Goal: Navigation & Orientation: Locate item on page

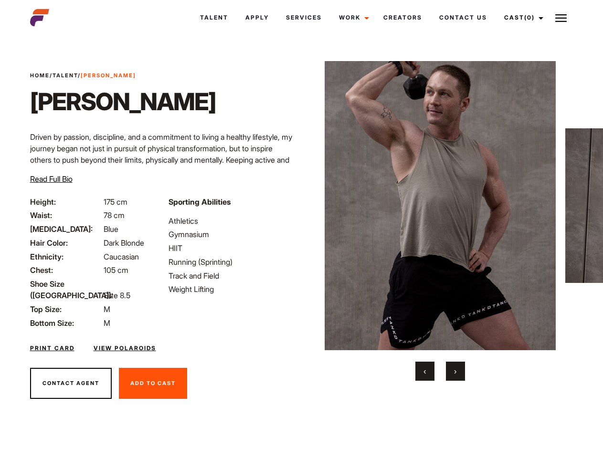
click at [521, 18] on link "Cast (0)" at bounding box center [522, 18] width 53 height 26
click at [561, 18] on img at bounding box center [560, 17] width 11 height 11
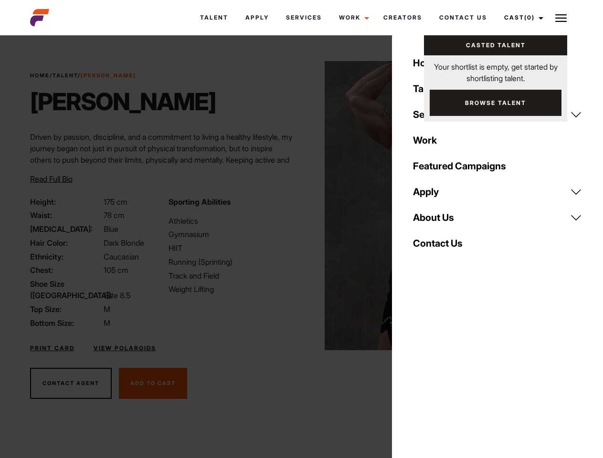
click at [440, 221] on img at bounding box center [441, 205] width 232 height 289
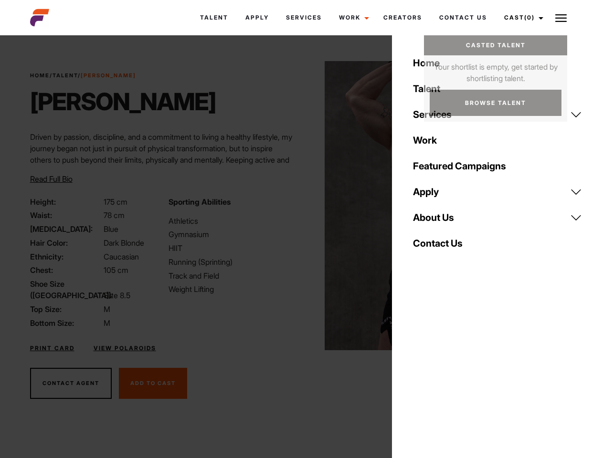
click at [301, 206] on div "Sporting Abilities Athletics Gymnasium HIIT Running (Sprinting) Track and Field…" at bounding box center [232, 262] width 138 height 133
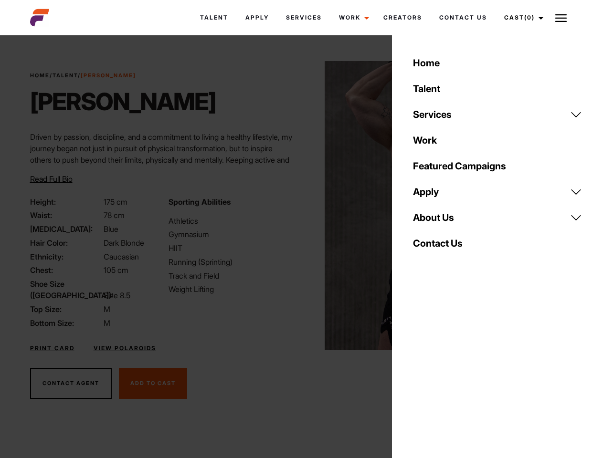
click at [425, 371] on button "‹" at bounding box center [424, 371] width 19 height 19
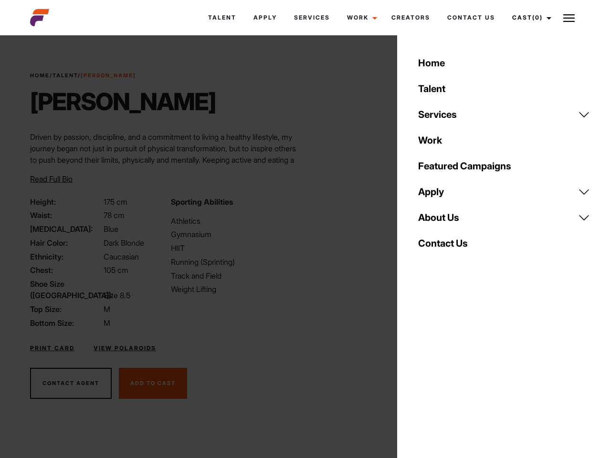
click at [456, 371] on div "Home Talent Services Talent Casting Photography Videography Creative Hair and M…" at bounding box center [504, 229] width 214 height 458
